Goal: Navigation & Orientation: Find specific page/section

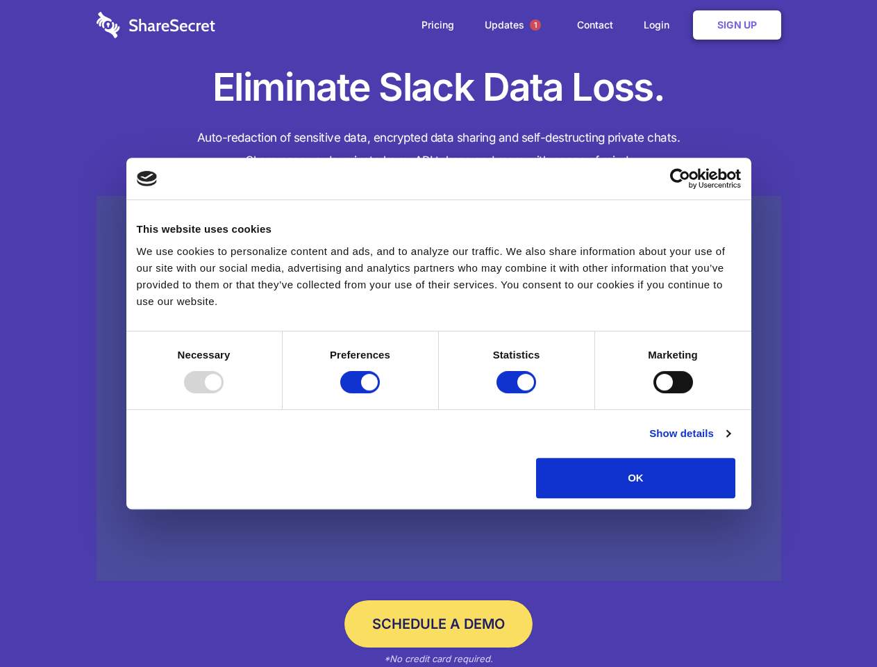
click at [224, 393] on div at bounding box center [204, 382] width 40 height 22
click at [380, 393] on input "Preferences" at bounding box center [360, 382] width 40 height 22
checkbox input "false"
click at [518, 393] on input "Statistics" at bounding box center [516, 382] width 40 height 22
checkbox input "false"
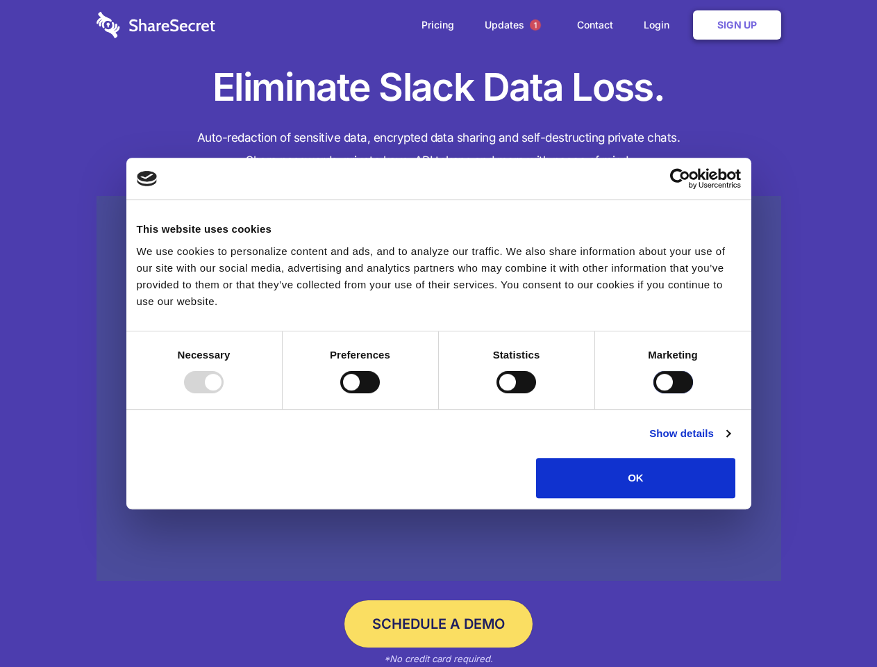
click at [653, 393] on input "Marketing" at bounding box center [673, 382] width 40 height 22
checkbox input "true"
click at [730, 442] on link "Show details" at bounding box center [689, 433] width 81 height 17
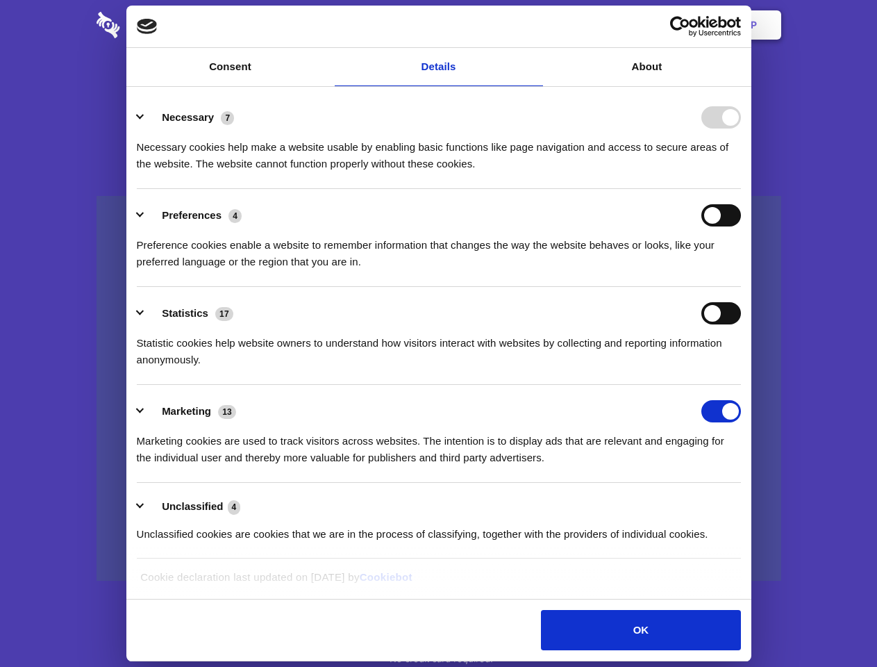
click at [767, 503] on body "Consent Details [#IABV2SETTINGS#] About This website uses cookies We use cookie…" at bounding box center [438, 333] width 877 height 667
click at [535, 25] on span "1" at bounding box center [535, 24] width 11 height 11
